Goal: Information Seeking & Learning: Learn about a topic

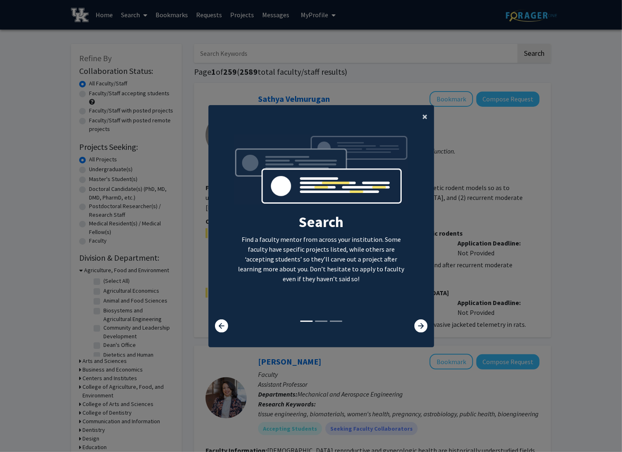
click at [422, 117] on span "×" at bounding box center [424, 116] width 5 height 13
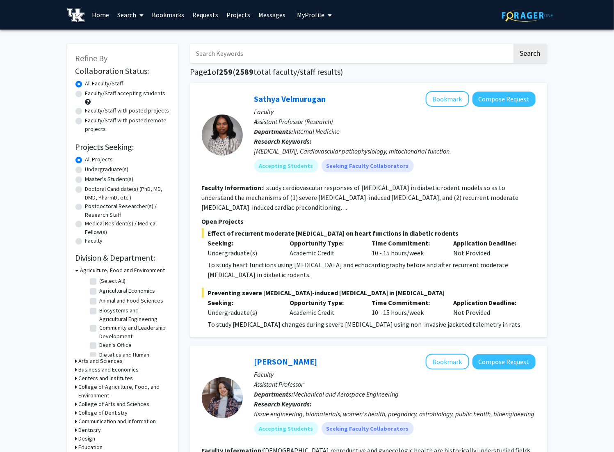
click at [120, 170] on label "Undergraduate(s)" at bounding box center [107, 169] width 44 height 9
click at [91, 170] on input "Undergraduate(s)" at bounding box center [87, 167] width 5 height 5
radio input "true"
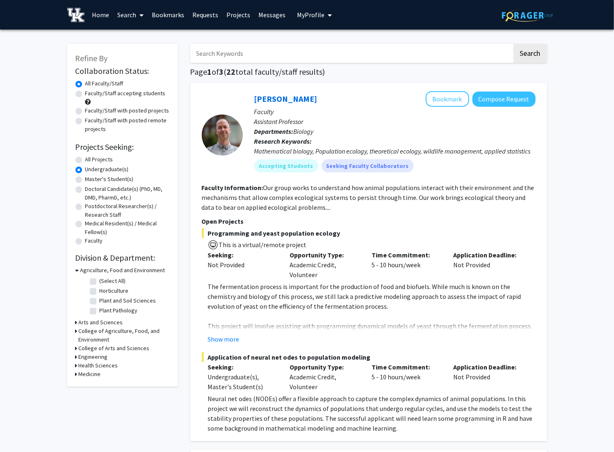
click at [235, 57] on input "Search Keywords" at bounding box center [351, 53] width 322 height 19
type input "Communication Sciences and Disorders"
click at [514, 44] on button "Search" at bounding box center [531, 53] width 34 height 19
radio input "true"
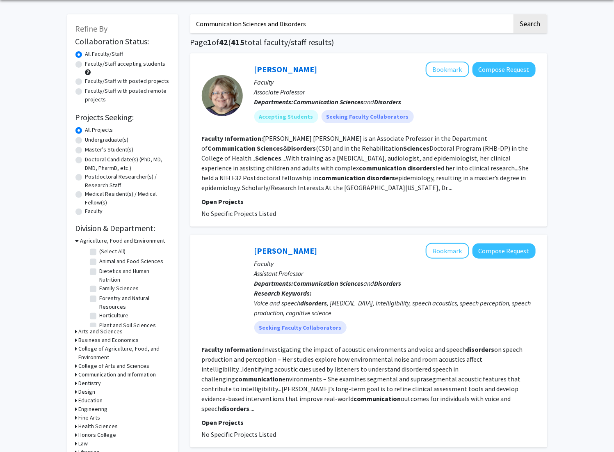
scroll to position [25, 0]
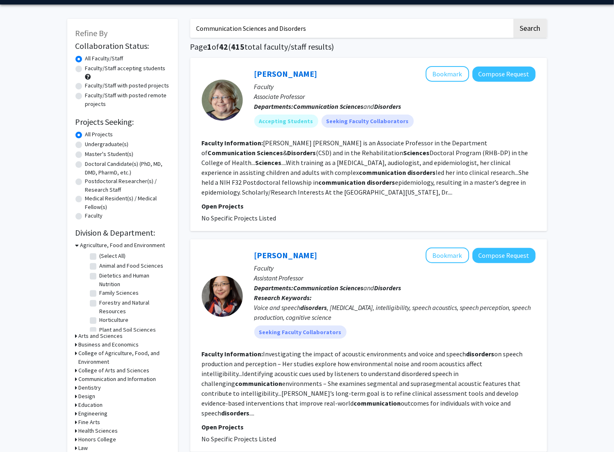
click at [107, 142] on label "Undergraduate(s)" at bounding box center [107, 144] width 44 height 9
click at [91, 142] on input "Undergraduate(s)" at bounding box center [87, 142] width 5 height 5
radio input "true"
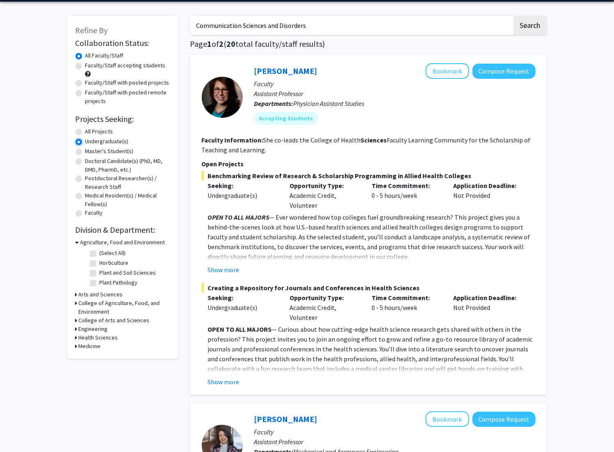
scroll to position [32, 0]
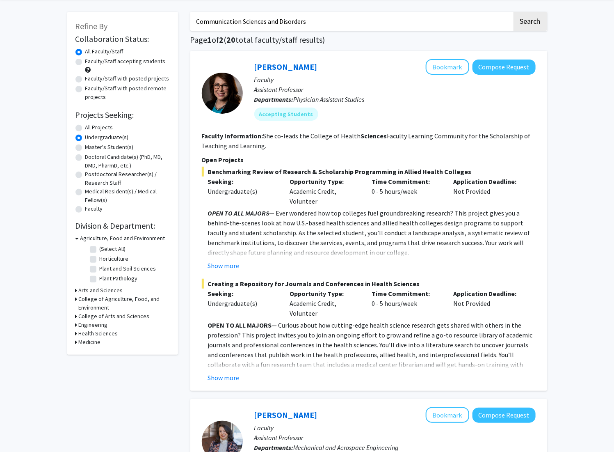
click at [108, 332] on h3 "Health Sciences" at bounding box center [98, 333] width 39 height 9
click at [108, 332] on h3 "Health Sciences" at bounding box center [99, 333] width 39 height 9
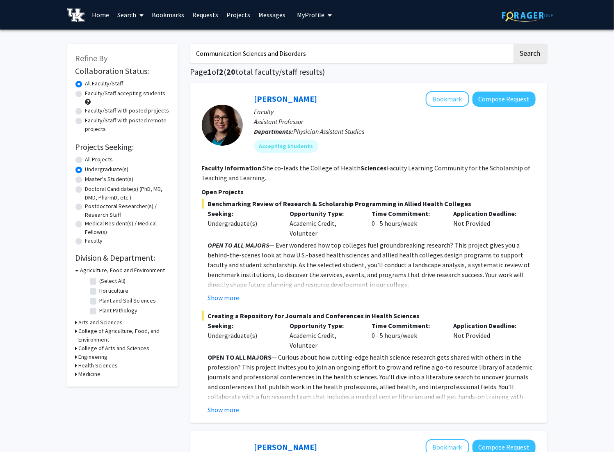
click at [316, 62] on input "Communication Sciences and Disorders" at bounding box center [351, 53] width 322 height 19
click at [514, 44] on button "Search" at bounding box center [531, 53] width 34 height 19
radio input "true"
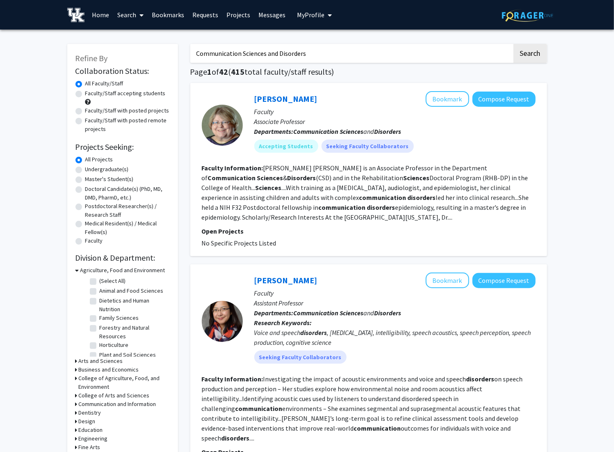
drag, startPoint x: 315, startPoint y: 52, endPoint x: 266, endPoint y: 55, distance: 49.3
click at [266, 55] on input "Communication Sciences and Disorders" at bounding box center [351, 53] width 322 height 19
type input "Communication Sciences"
click at [514, 44] on button "Search" at bounding box center [531, 53] width 34 height 19
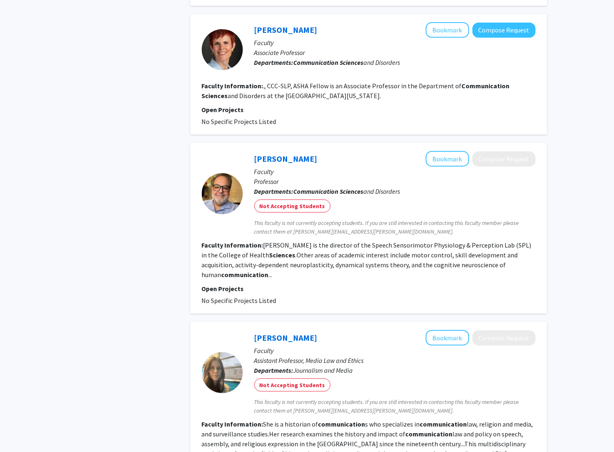
scroll to position [1142, 0]
